Goal: Task Accomplishment & Management: Use online tool/utility

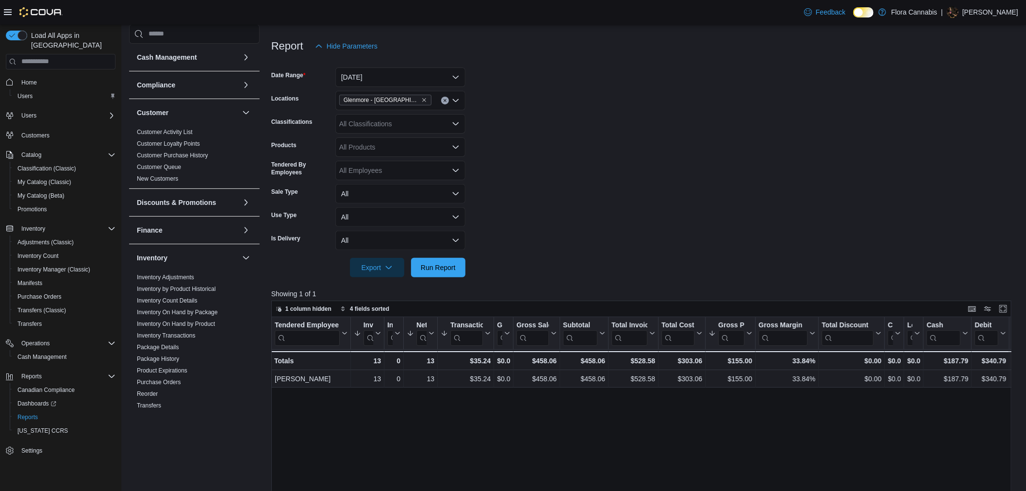
scroll to position [215, 0]
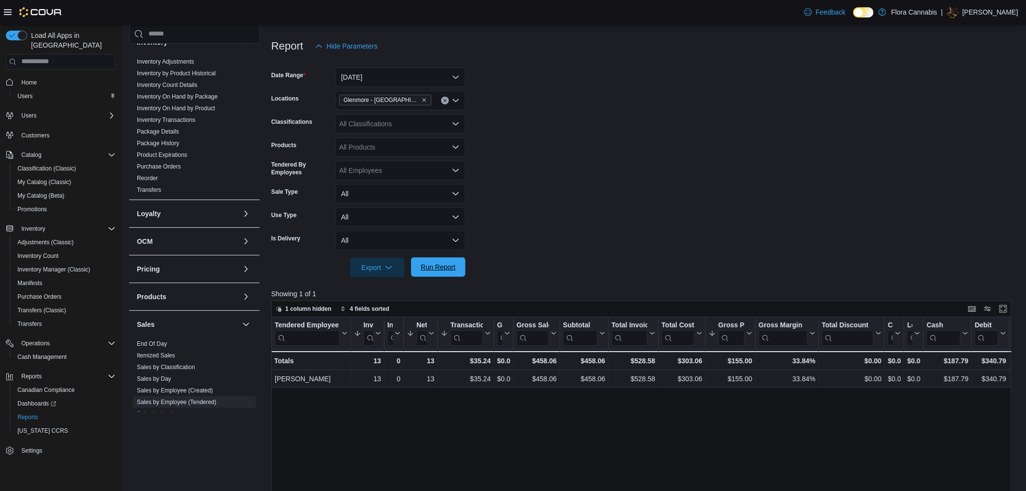
click at [424, 264] on span "Run Report" at bounding box center [438, 267] width 35 height 10
click at [439, 264] on span "Run Report" at bounding box center [438, 267] width 35 height 10
click at [449, 265] on span "Run Report" at bounding box center [438, 267] width 35 height 10
click at [421, 266] on span "Run Report" at bounding box center [438, 267] width 35 height 10
click at [421, 269] on span "Run Report" at bounding box center [438, 267] width 35 height 10
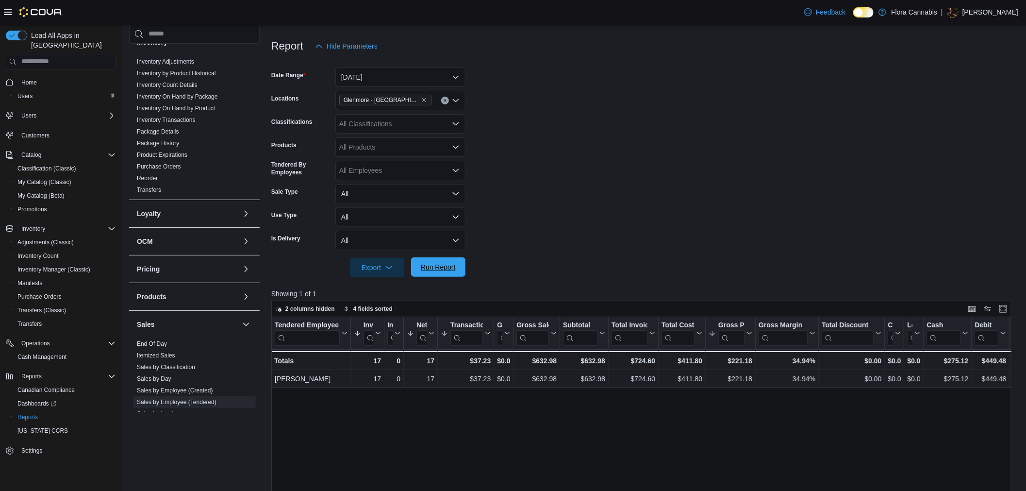
click at [420, 263] on span "Run Report" at bounding box center [438, 266] width 43 height 19
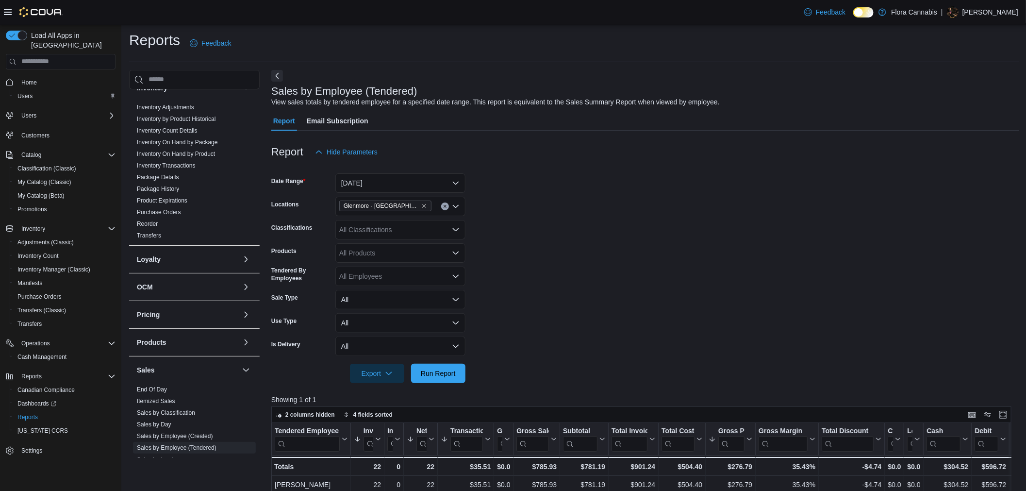
scroll to position [0, 0]
click at [402, 185] on button "[DATE]" at bounding box center [400, 184] width 130 height 19
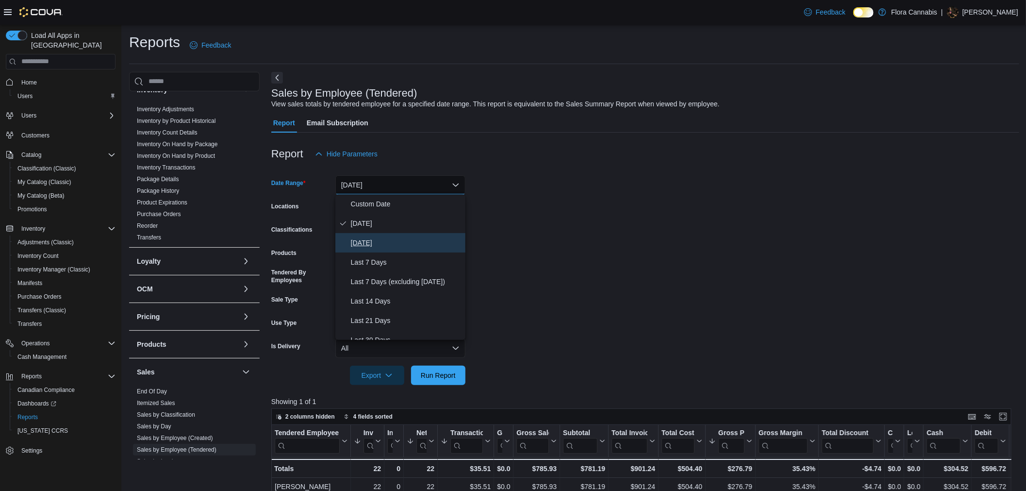
click at [380, 243] on span "[DATE]" at bounding box center [406, 243] width 111 height 12
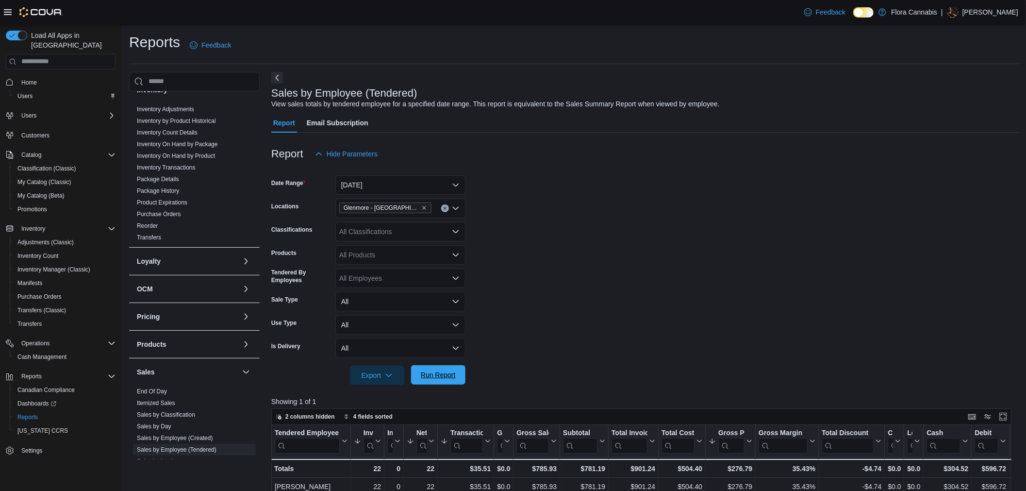
click at [417, 372] on span "Run Report" at bounding box center [438, 374] width 43 height 19
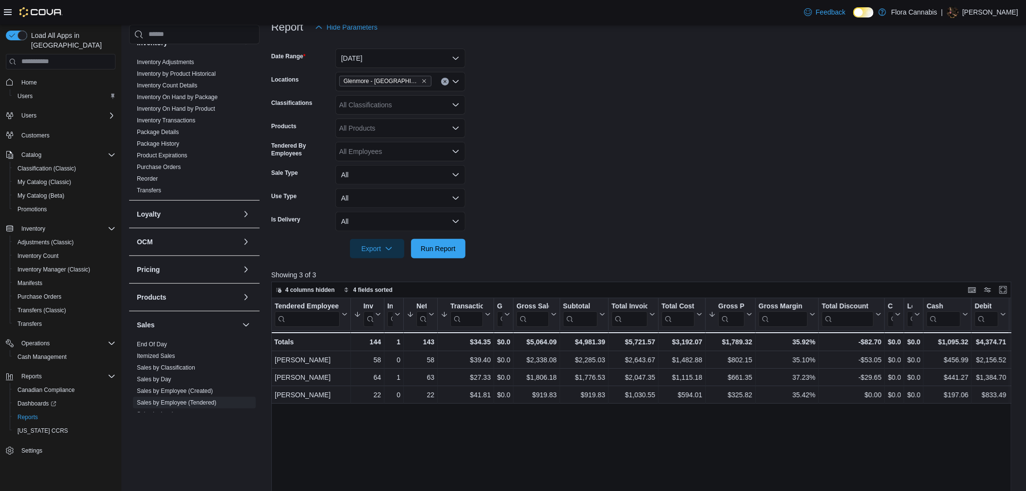
scroll to position [108, 0]
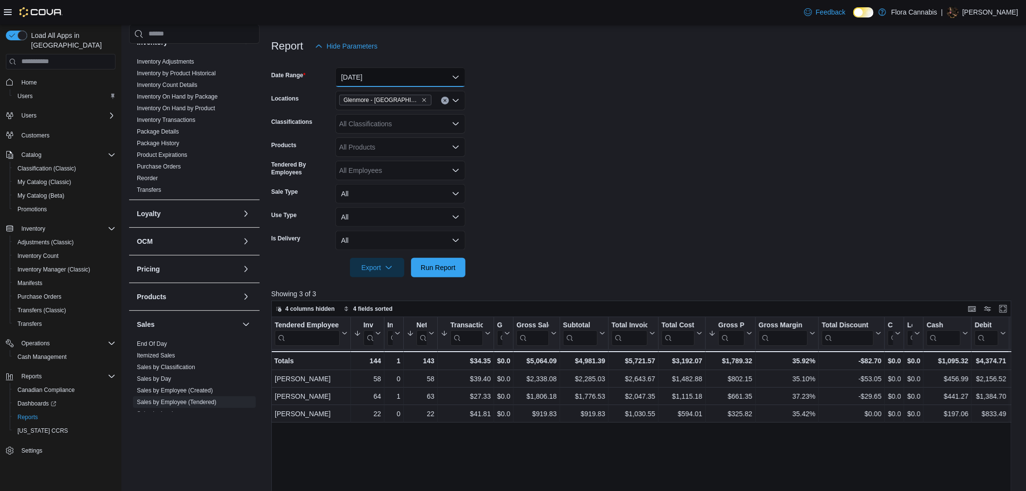
click at [397, 81] on button "[DATE]" at bounding box center [400, 76] width 130 height 19
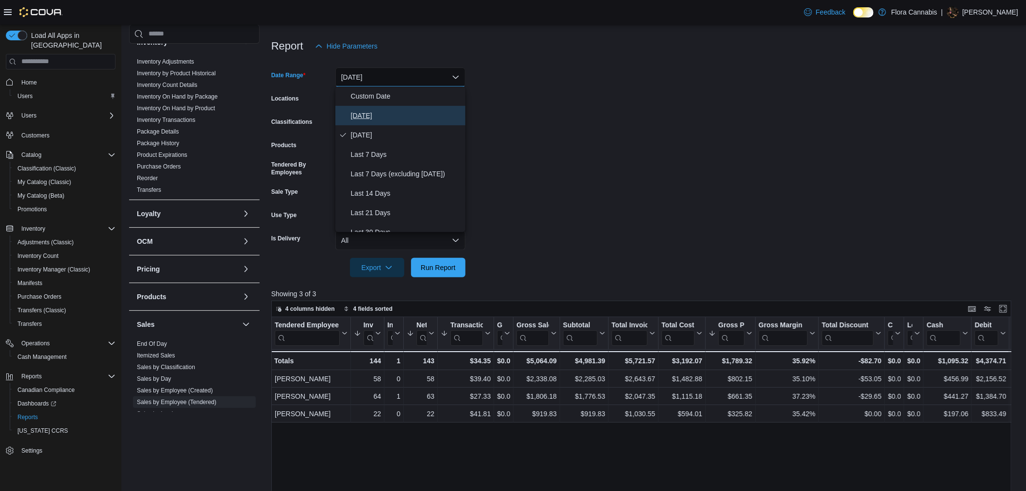
drag, startPoint x: 386, startPoint y: 115, endPoint x: 381, endPoint y: 112, distance: 5.9
click at [385, 116] on span "[DATE]" at bounding box center [406, 116] width 111 height 12
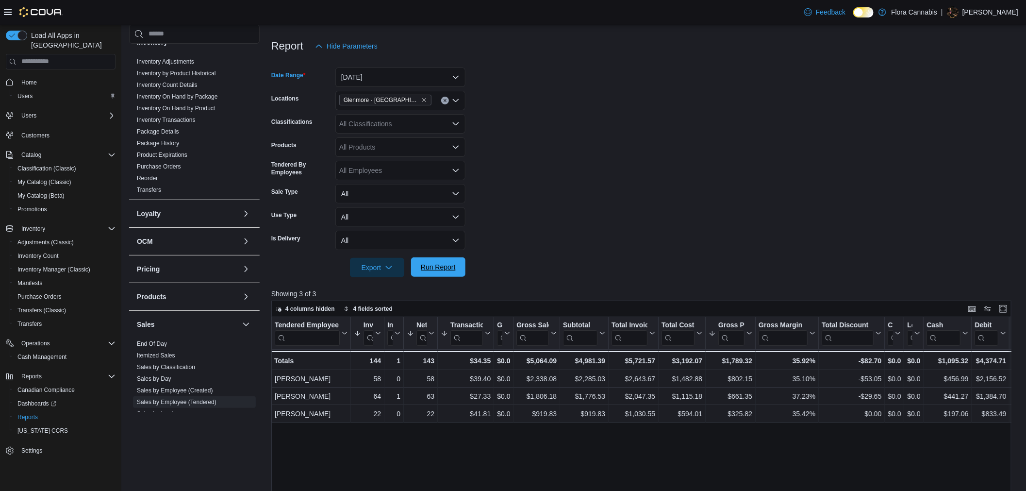
click at [443, 275] on span "Run Report" at bounding box center [438, 266] width 43 height 19
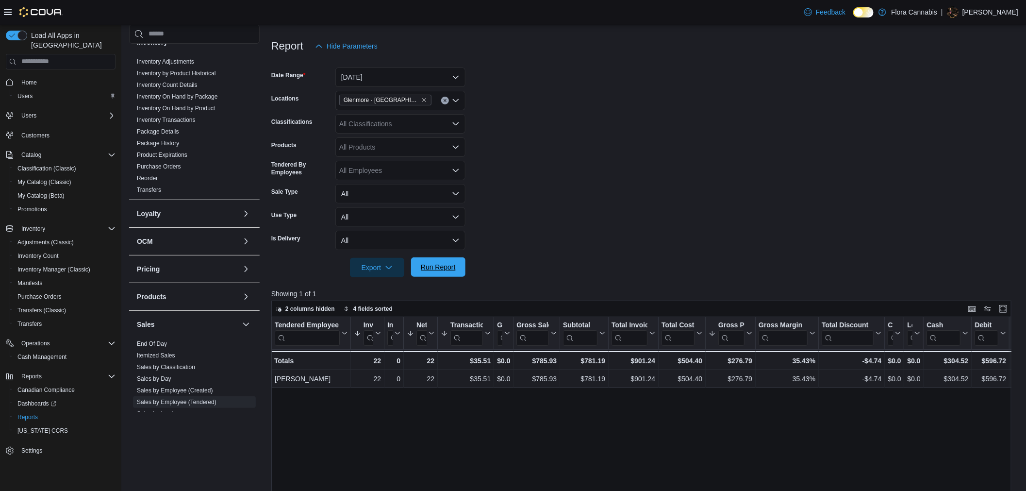
click at [446, 273] on span "Run Report" at bounding box center [438, 266] width 43 height 19
click at [421, 271] on span "Run Report" at bounding box center [438, 267] width 35 height 10
drag, startPoint x: 427, startPoint y: 267, endPoint x: 484, endPoint y: 279, distance: 58.3
click at [426, 267] on span "Run Report" at bounding box center [438, 268] width 35 height 10
click at [432, 261] on span "Run Report" at bounding box center [438, 266] width 43 height 19
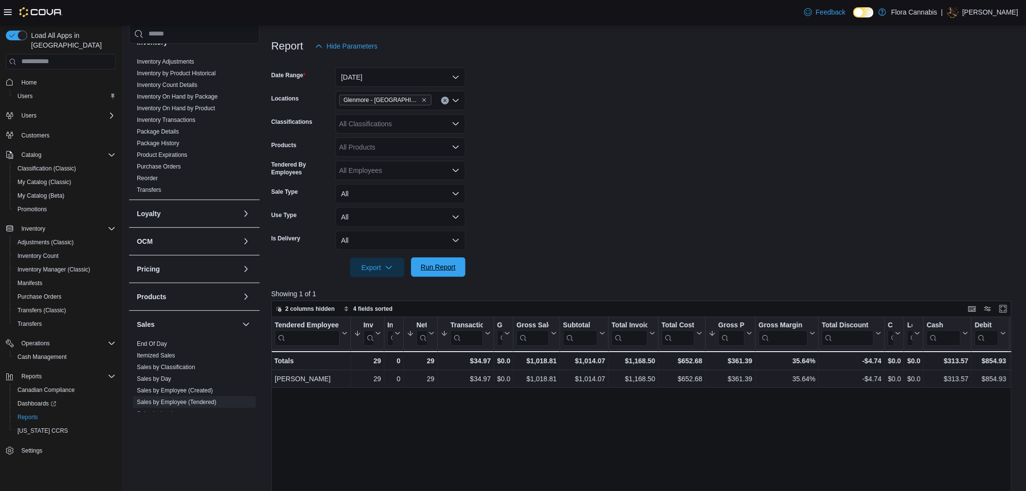
click at [426, 266] on span "Run Report" at bounding box center [438, 267] width 35 height 10
